Goal: Find specific page/section: Find specific page/section

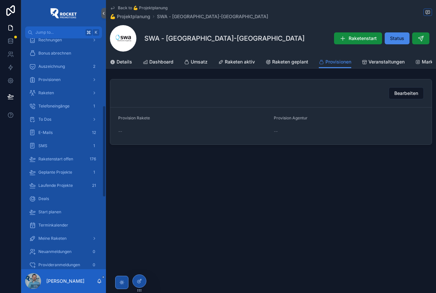
scroll to position [170, 0]
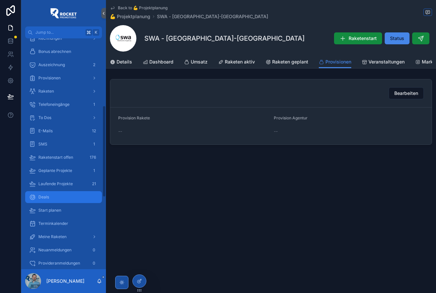
click at [60, 196] on div "Deals" at bounding box center [63, 197] width 69 height 11
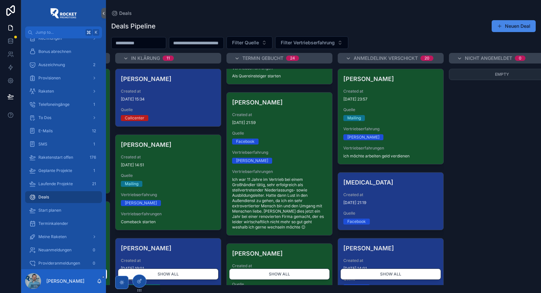
scroll to position [407, 0]
